Goal: Information Seeking & Learning: Learn about a topic

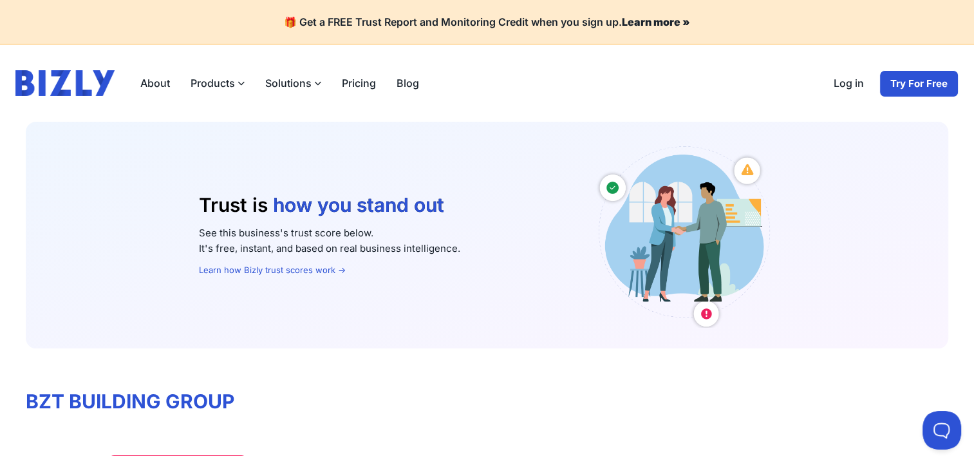
click at [150, 88] on link "About" at bounding box center [155, 83] width 50 height 26
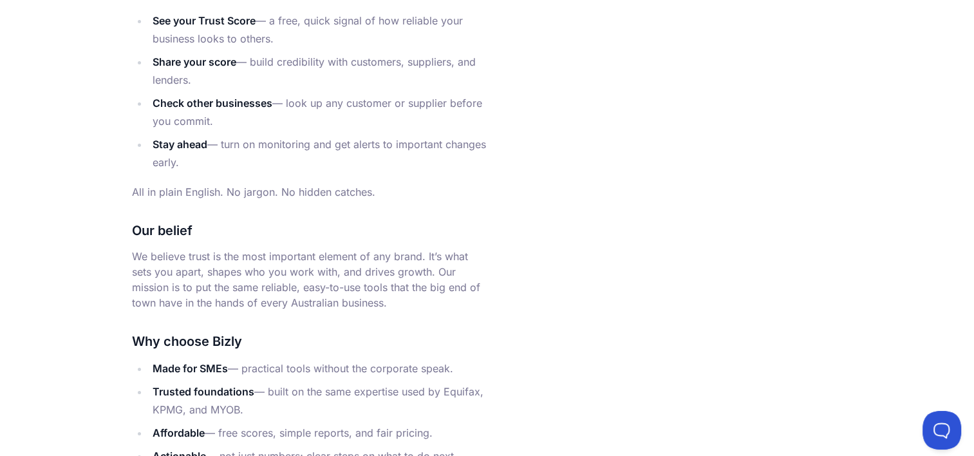
scroll to position [1288, 0]
